Goal: Information Seeking & Learning: Learn about a topic

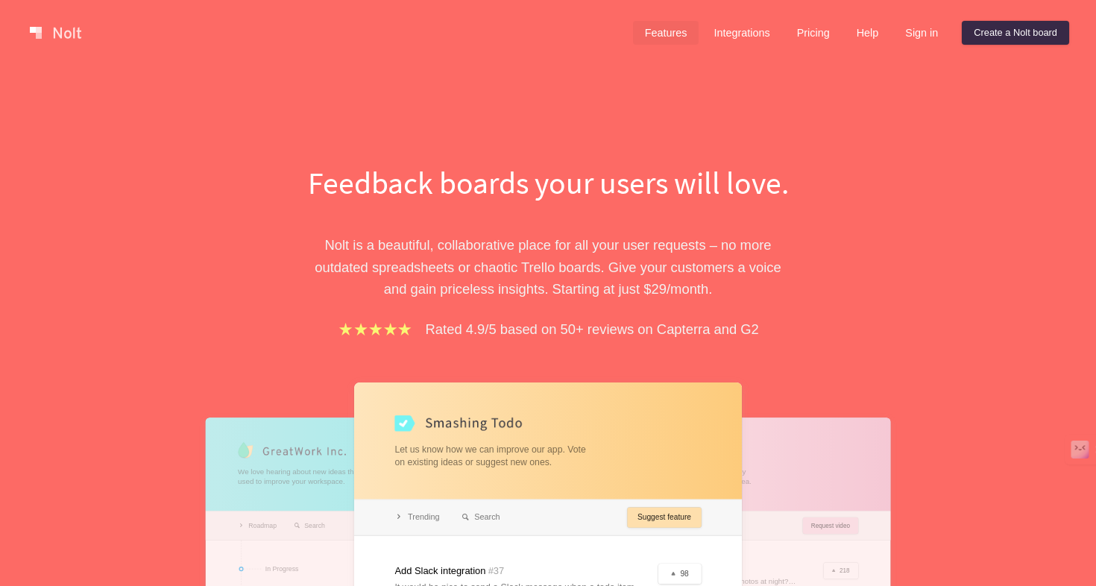
click at [665, 32] on link "Features" at bounding box center [666, 33] width 66 height 24
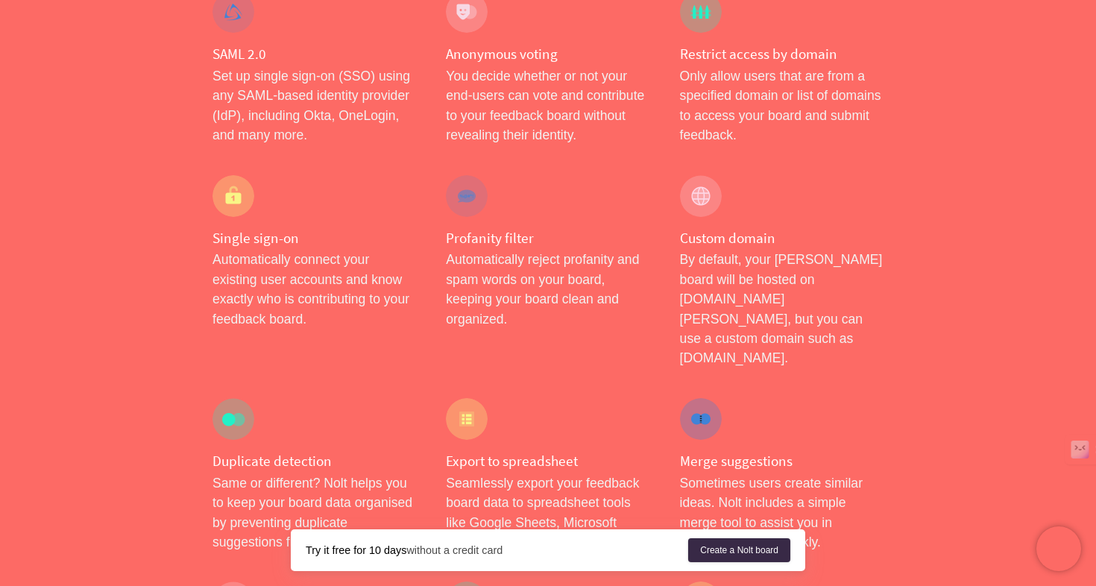
scroll to position [871, 0]
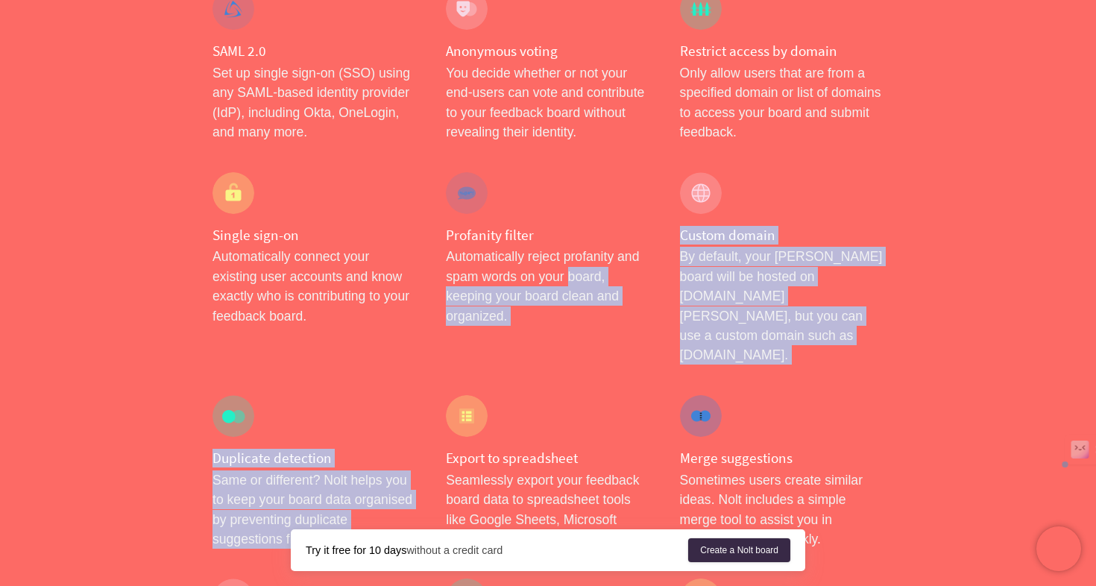
drag, startPoint x: 567, startPoint y: 272, endPoint x: 563, endPoint y: 385, distance: 113.4
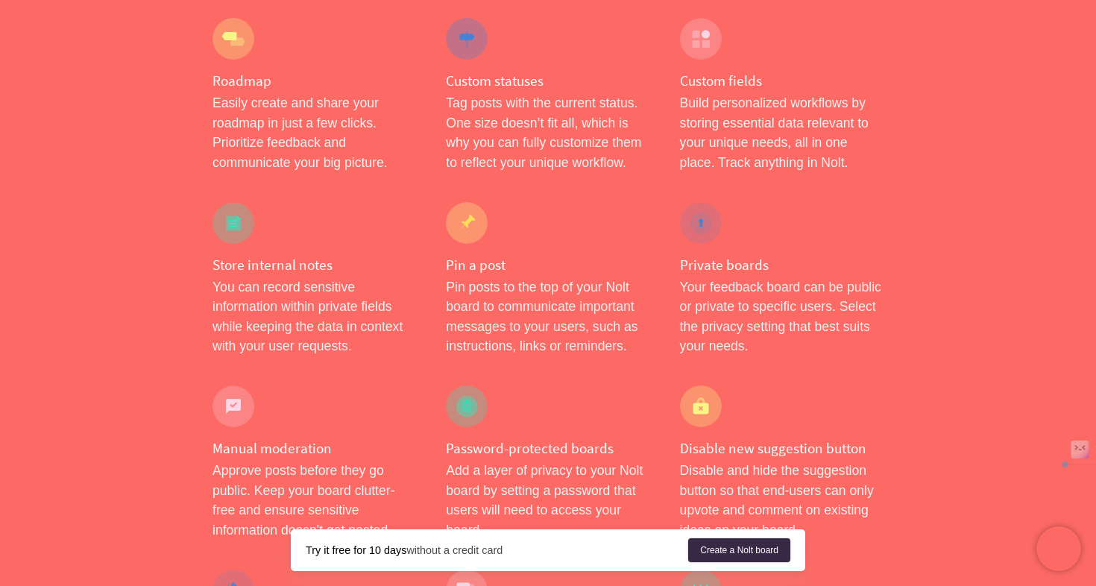
scroll to position [0, 0]
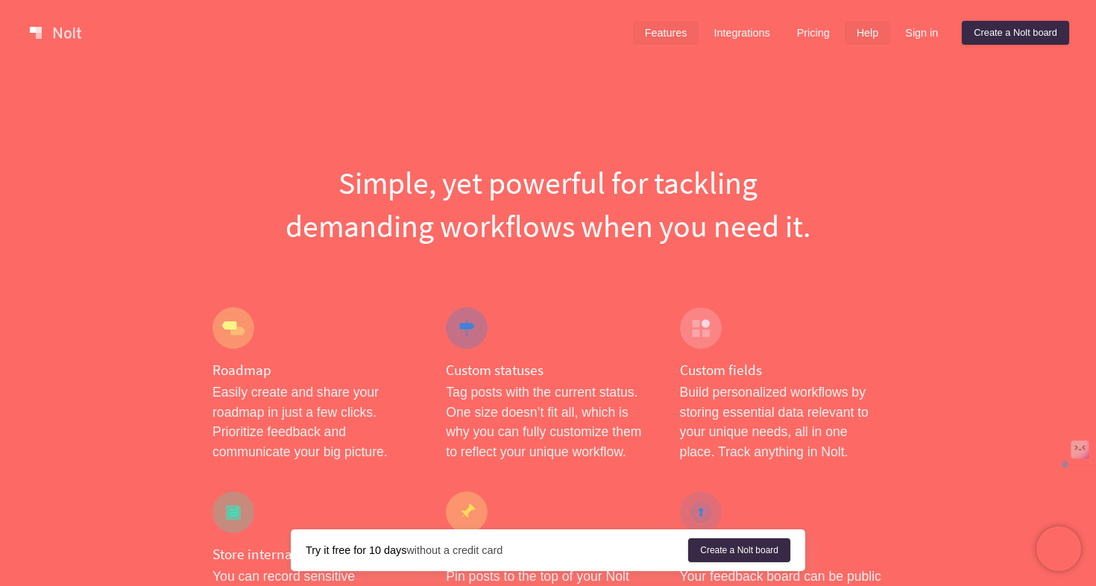
click at [854, 27] on link "Help" at bounding box center [868, 33] width 46 height 24
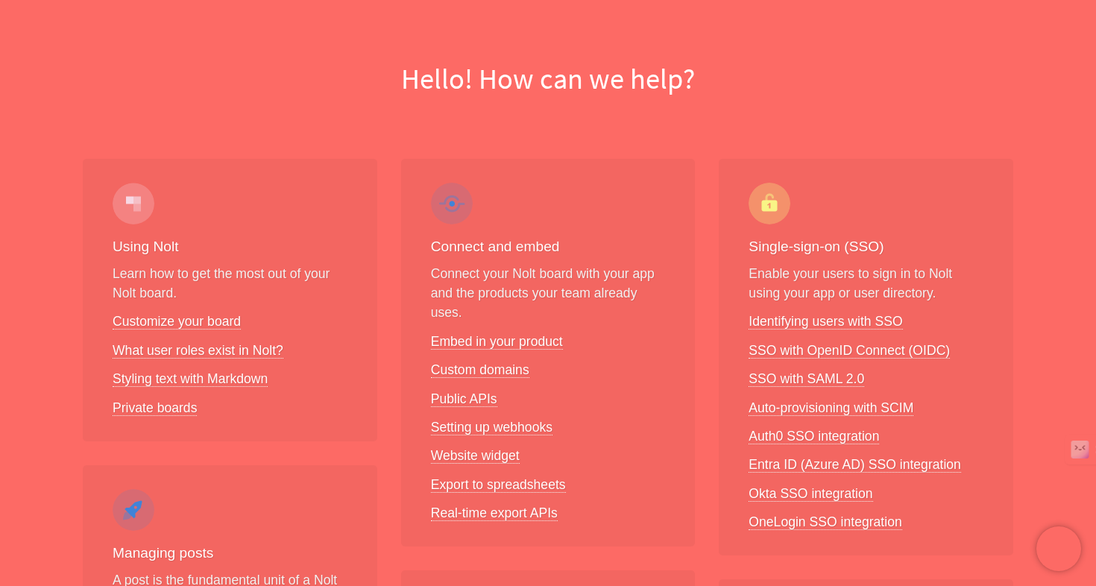
scroll to position [110, 0]
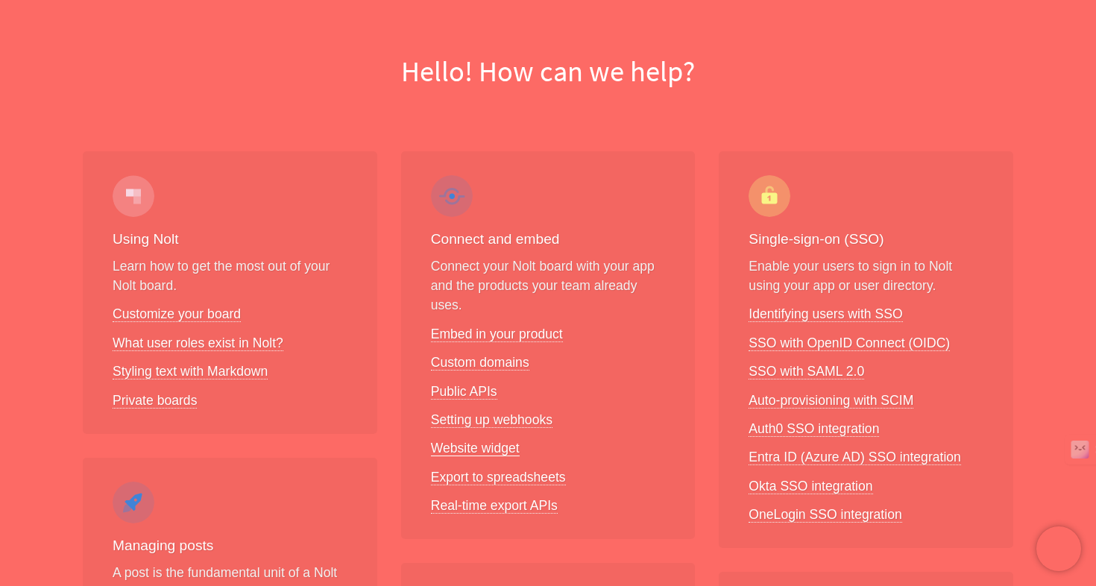
click at [483, 443] on link "Website widget" at bounding box center [475, 449] width 89 height 16
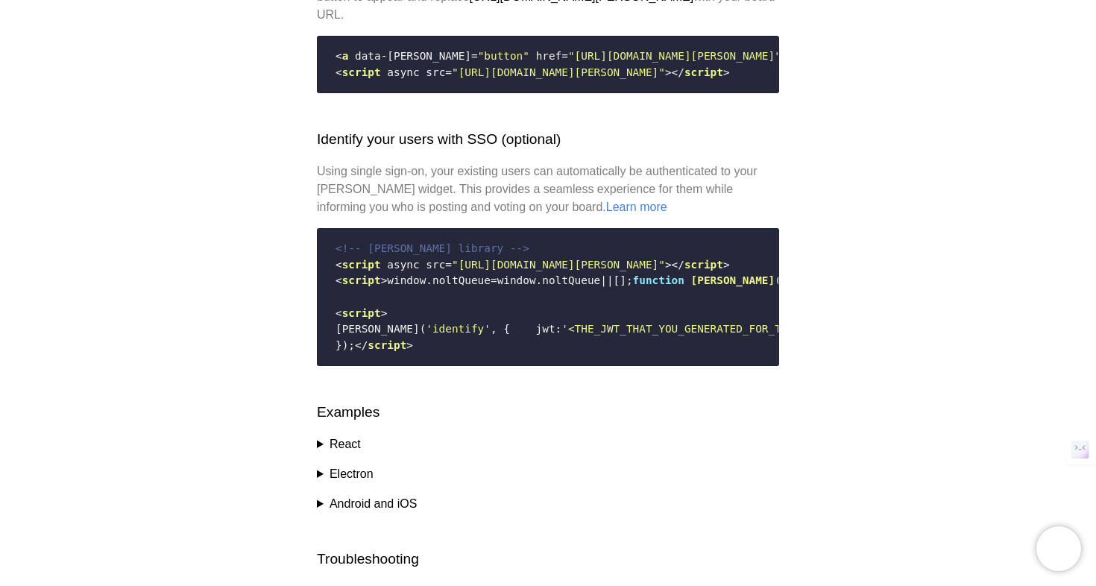
scroll to position [2170, 0]
